Goal: Information Seeking & Learning: Check status

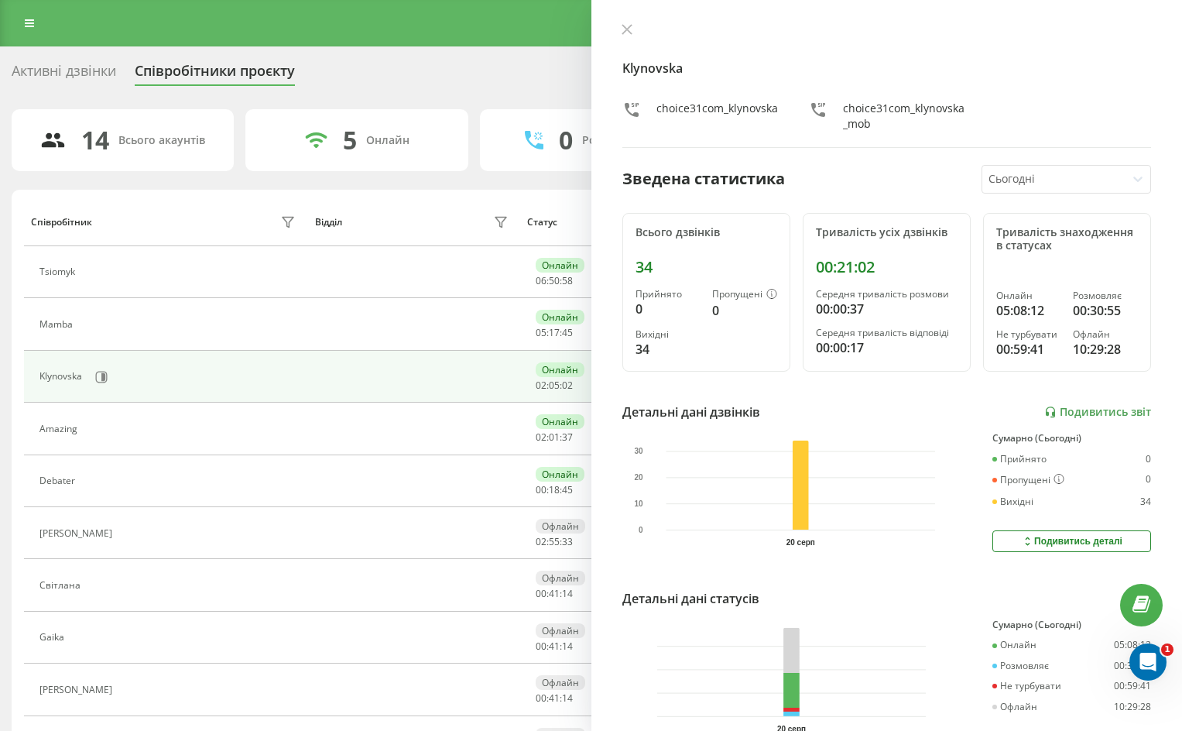
click at [624, 30] on icon at bounding box center [627, 29] width 11 height 11
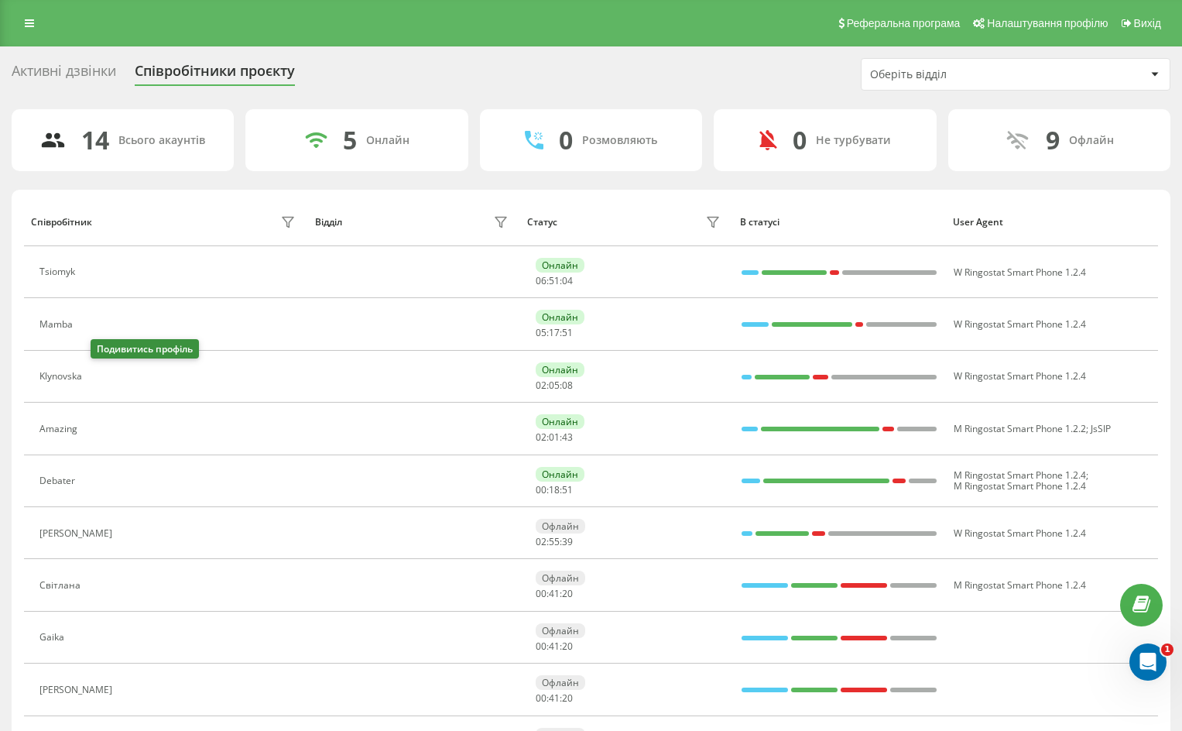
click at [101, 378] on icon at bounding box center [99, 377] width 12 height 12
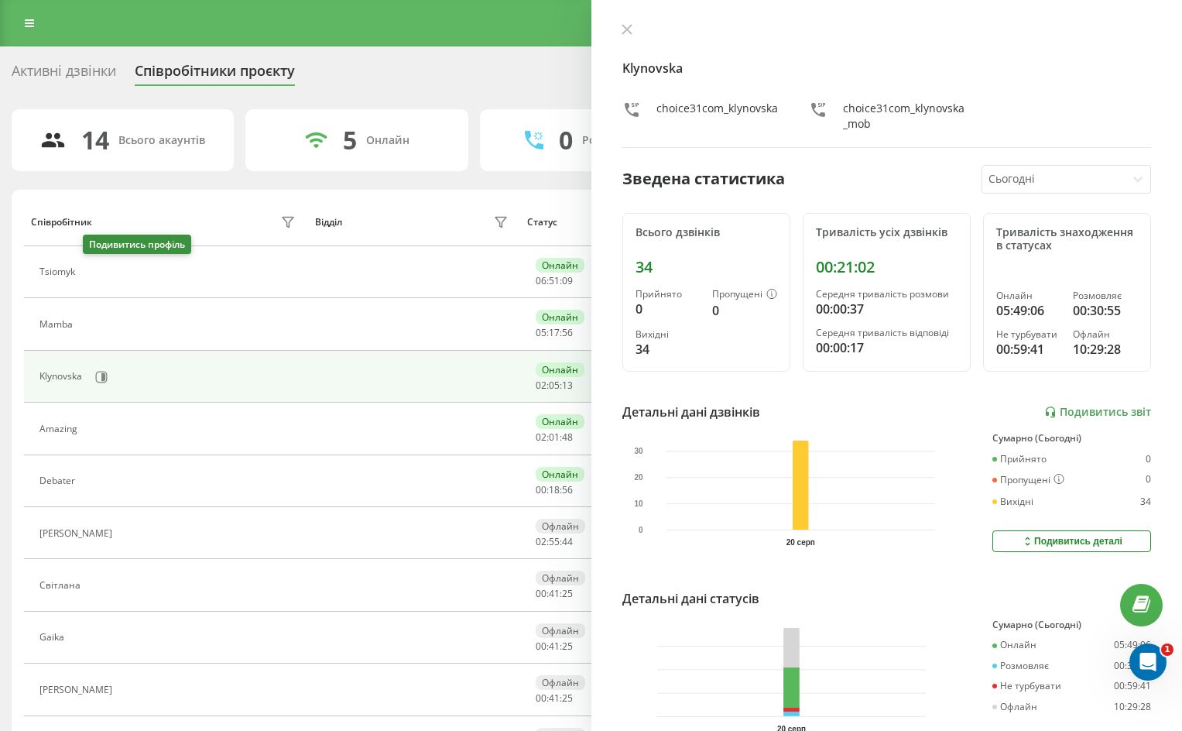
click at [96, 269] on icon at bounding box center [92, 272] width 12 height 12
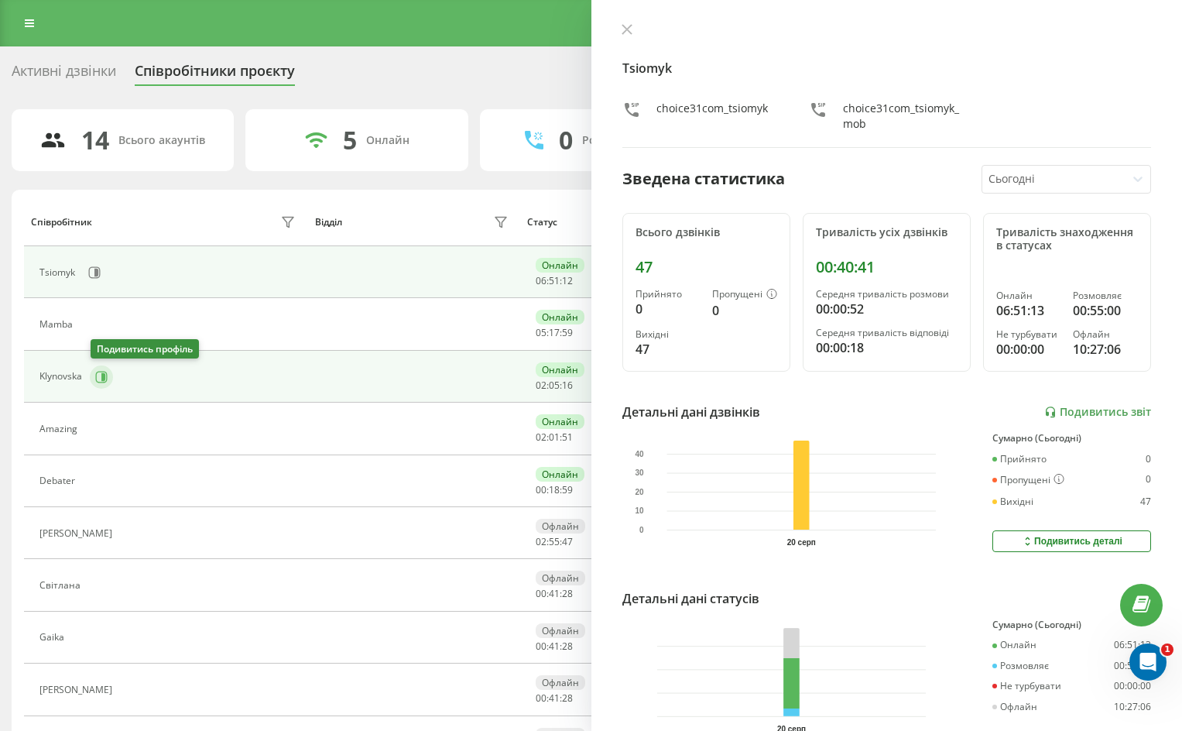
click at [101, 382] on icon at bounding box center [102, 377] width 12 height 12
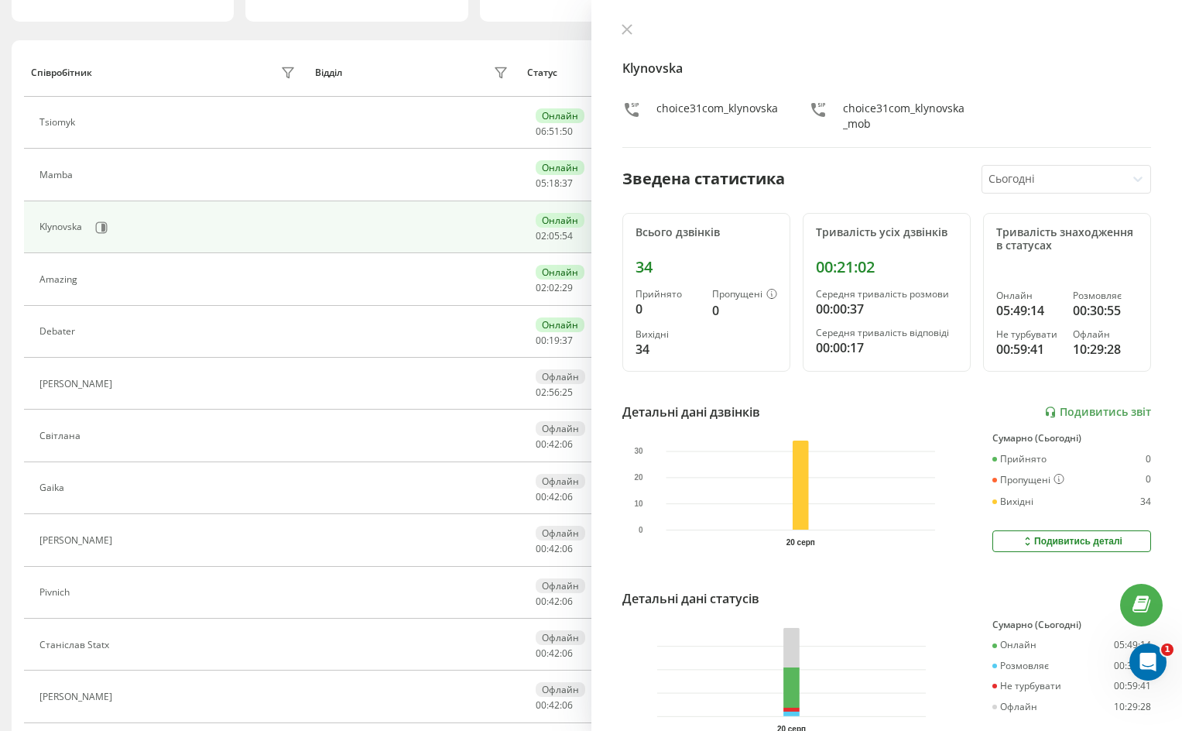
scroll to position [72, 0]
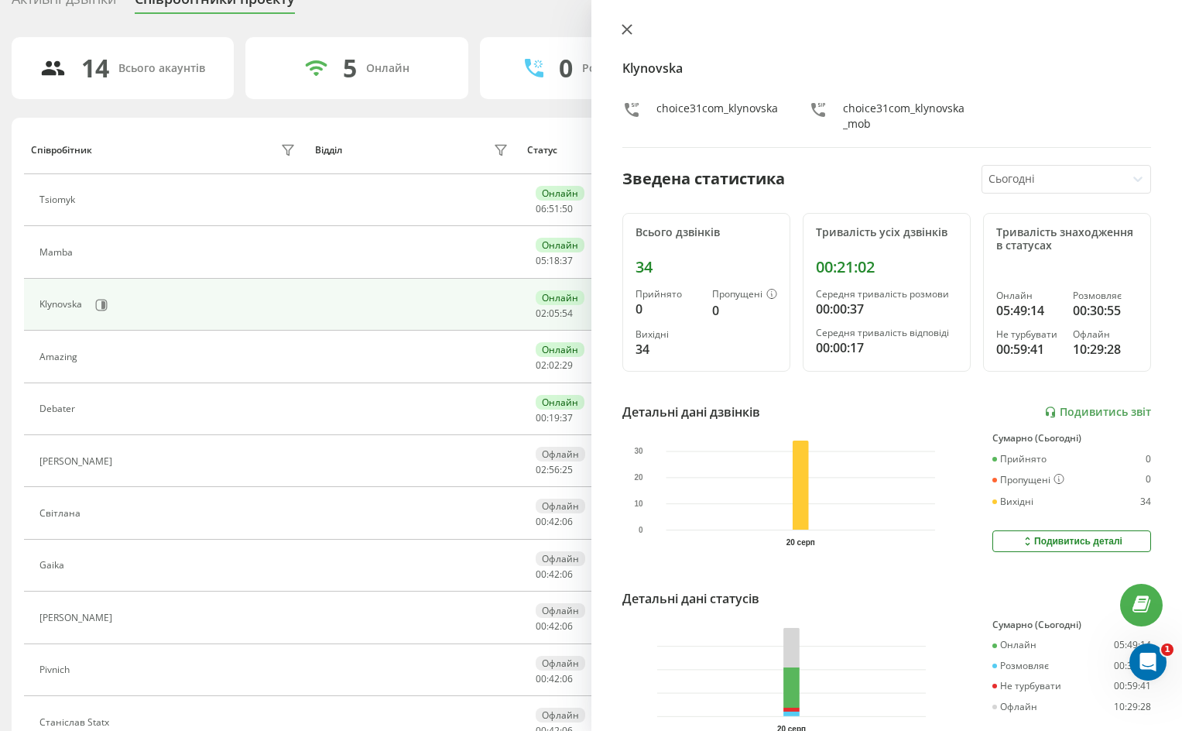
click at [626, 24] on icon at bounding box center [627, 29] width 11 height 11
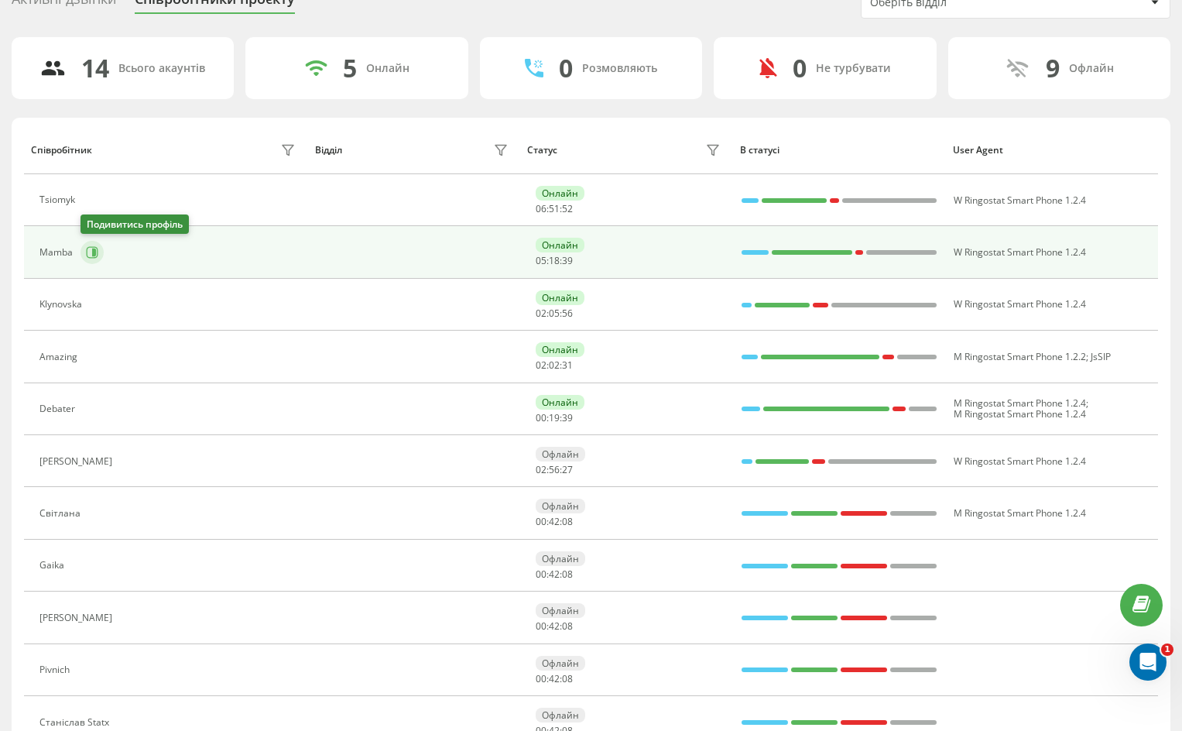
click at [94, 252] on icon at bounding box center [94, 253] width 4 height 8
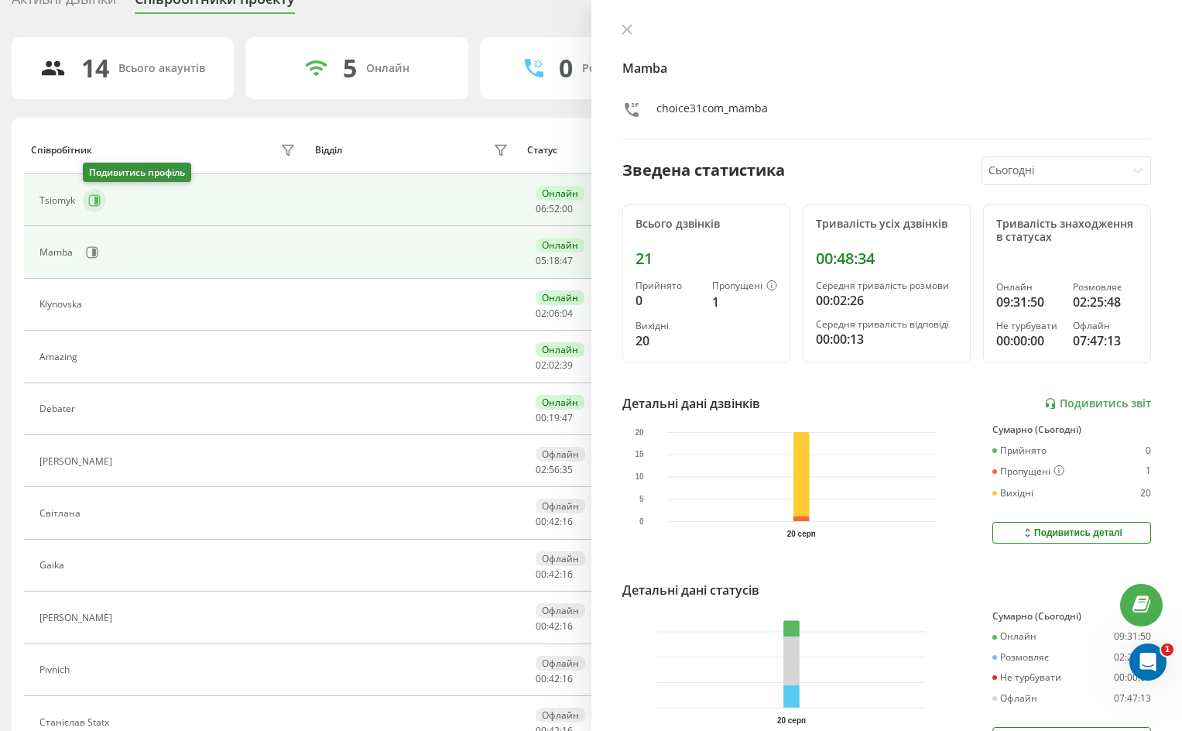
click at [94, 198] on icon at bounding box center [94, 200] width 12 height 12
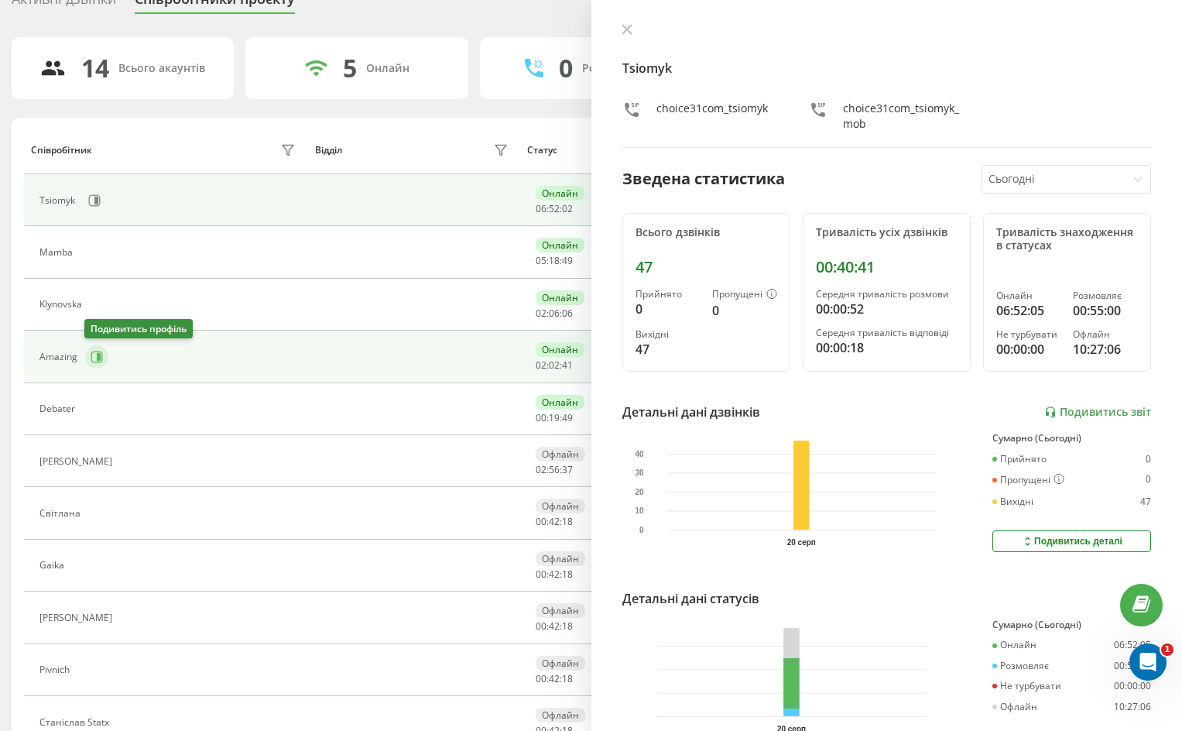
click at [99, 359] on icon at bounding box center [99, 357] width 4 height 8
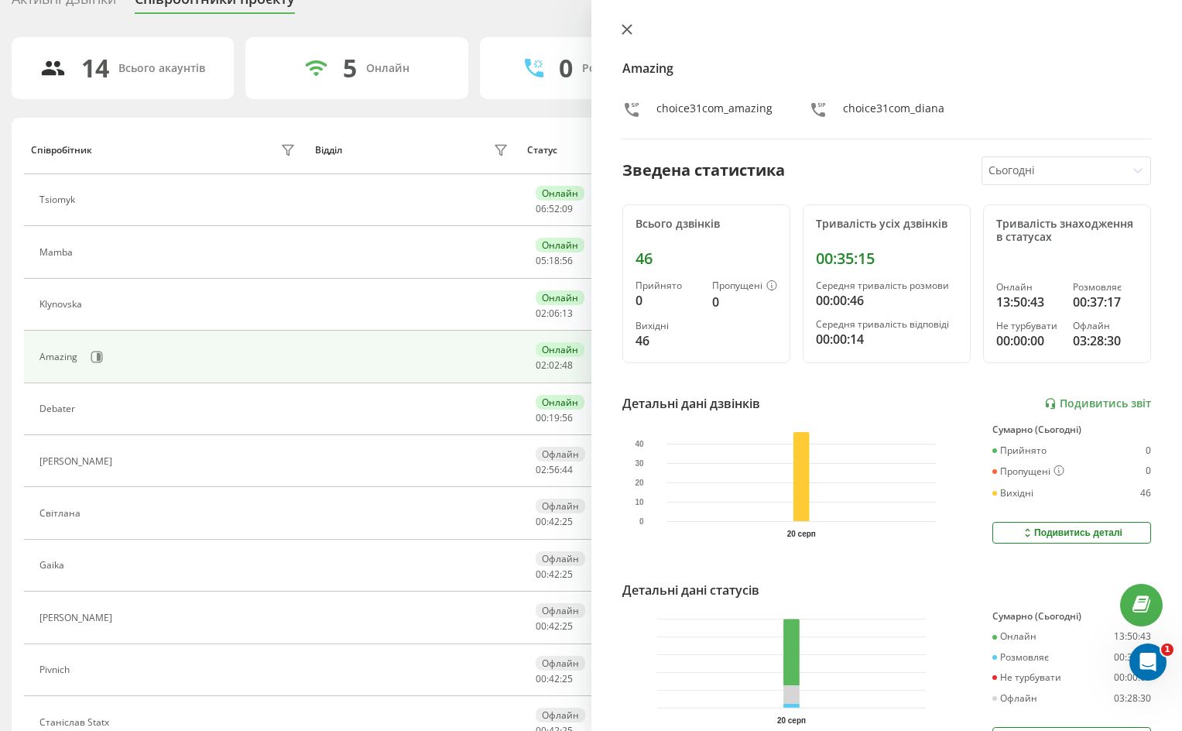
click at [620, 26] on button at bounding box center [627, 30] width 20 height 15
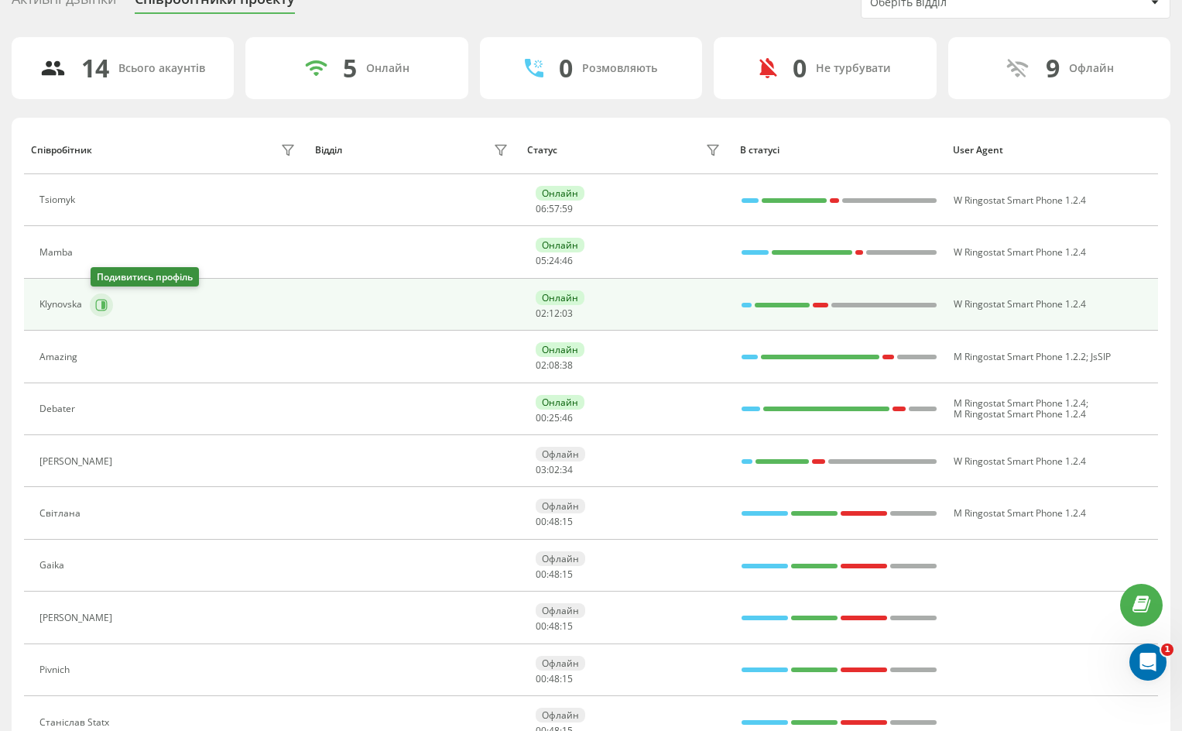
click at [101, 308] on icon at bounding box center [101, 305] width 12 height 12
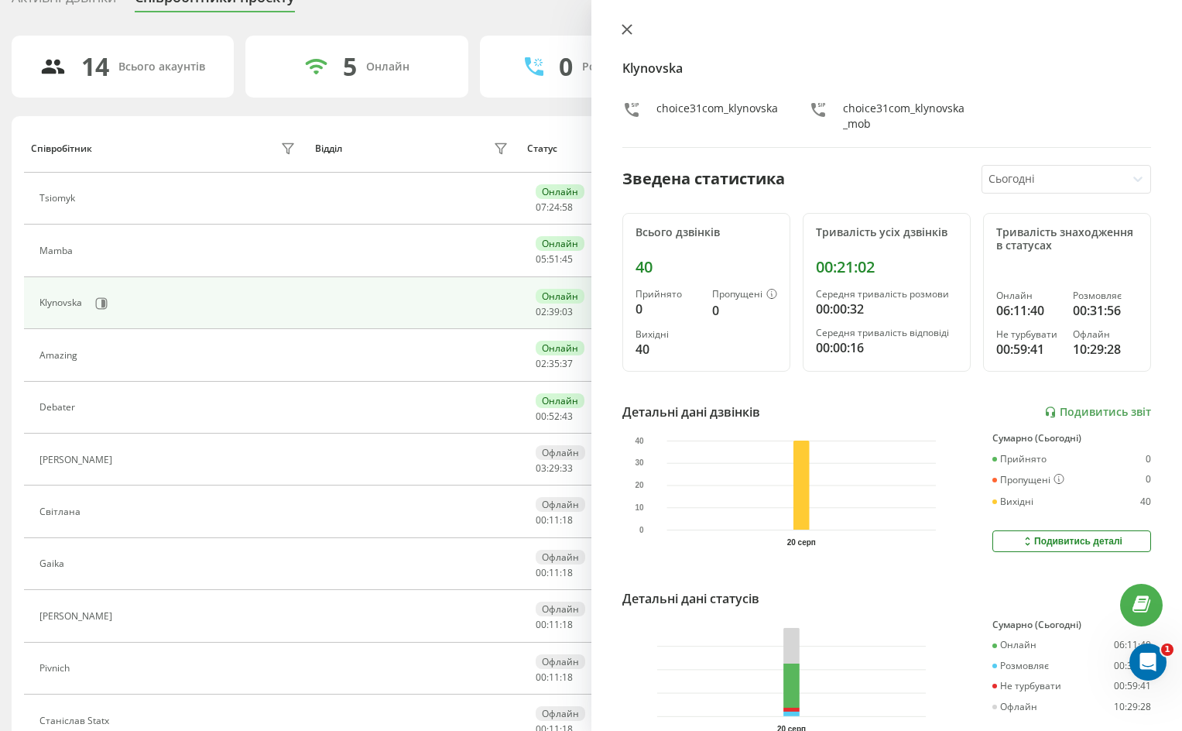
click at [624, 29] on icon at bounding box center [627, 29] width 11 height 11
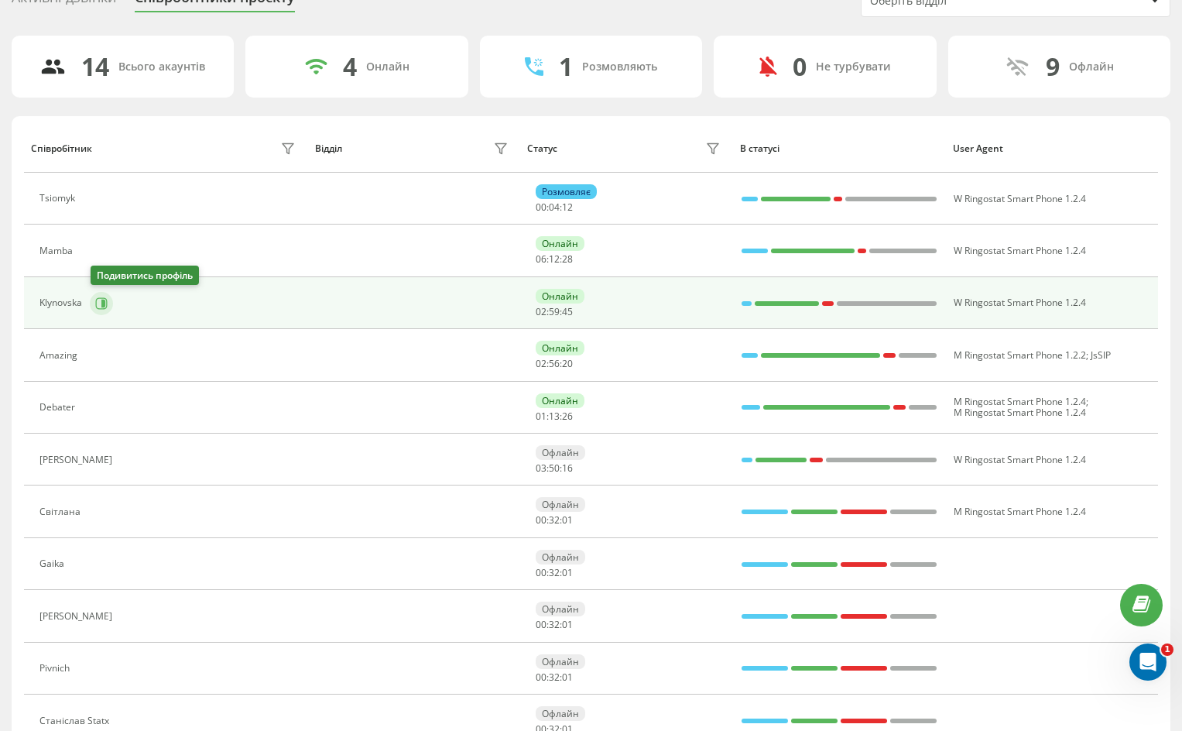
click at [102, 304] on icon at bounding box center [103, 303] width 4 height 8
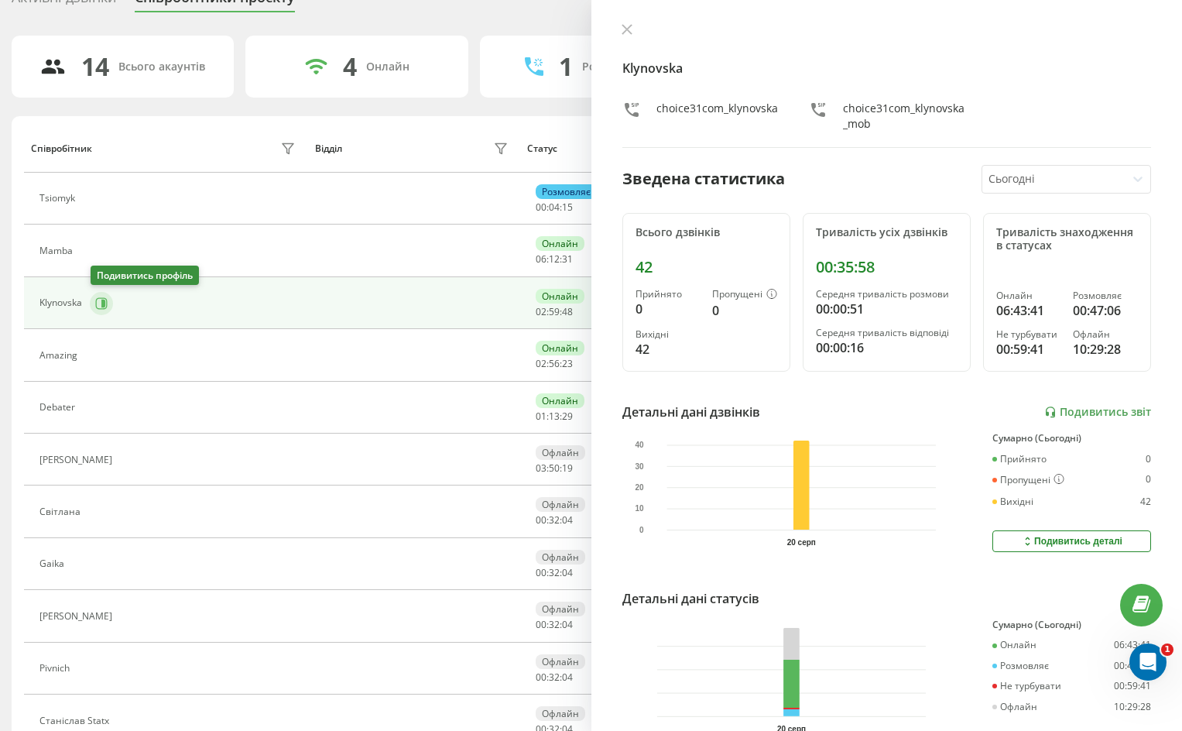
click at [101, 304] on icon at bounding box center [101, 303] width 12 height 12
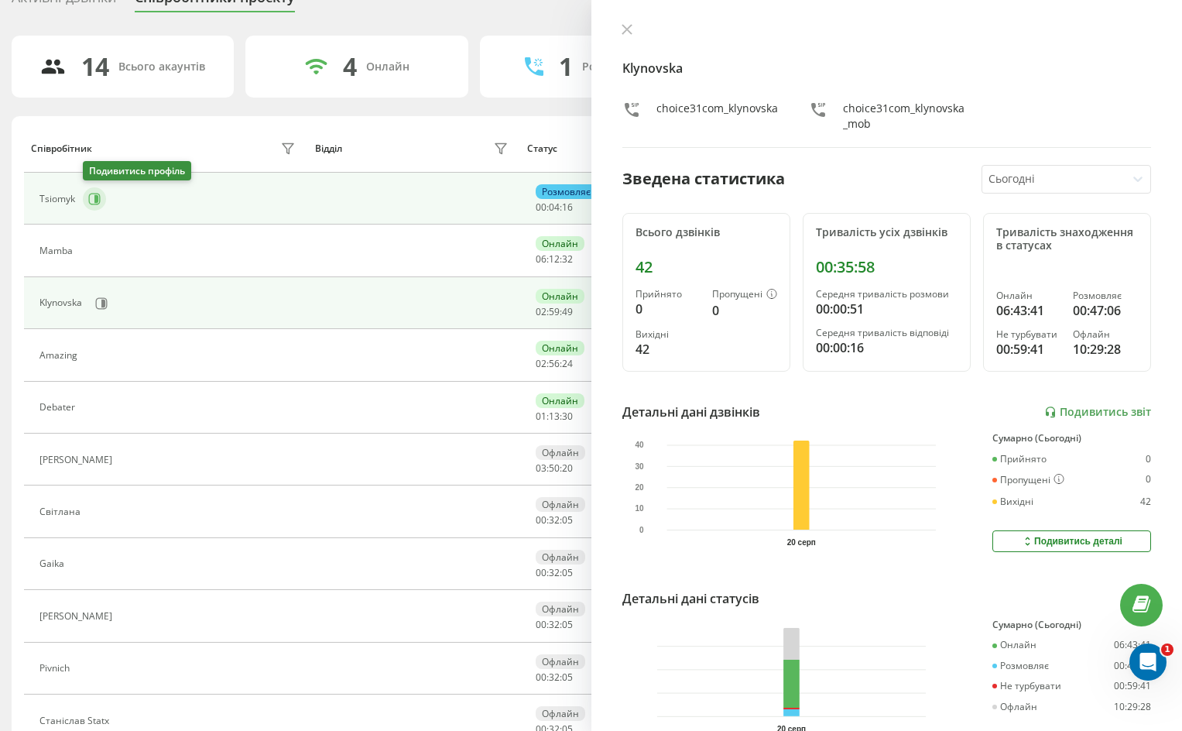
click at [98, 197] on icon at bounding box center [96, 199] width 4 height 8
click at [99, 303] on icon at bounding box center [101, 303] width 12 height 12
click at [93, 194] on icon at bounding box center [94, 199] width 12 height 12
